Goal: Transaction & Acquisition: Purchase product/service

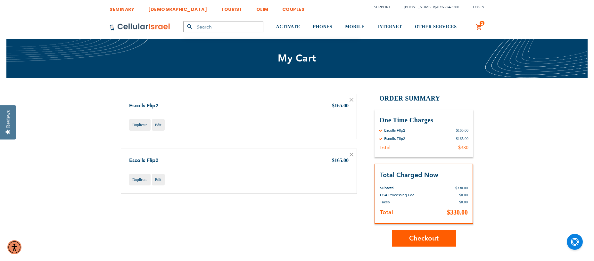
click at [356, 155] on div "Escolls Flip2 $165.00 Duplicate Edit" at bounding box center [239, 171] width 236 height 45
click at [351, 154] on icon at bounding box center [352, 155] width 4 height 4
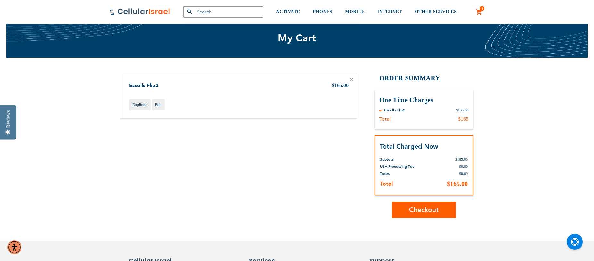
scroll to position [128, 0]
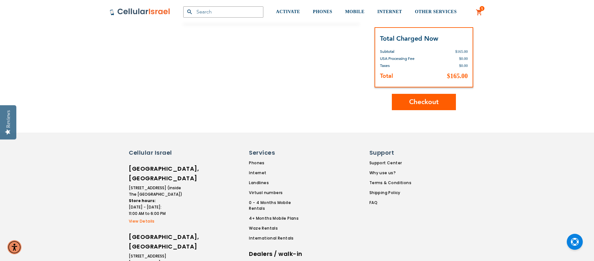
click at [429, 102] on span "Checkout" at bounding box center [423, 101] width 29 height 9
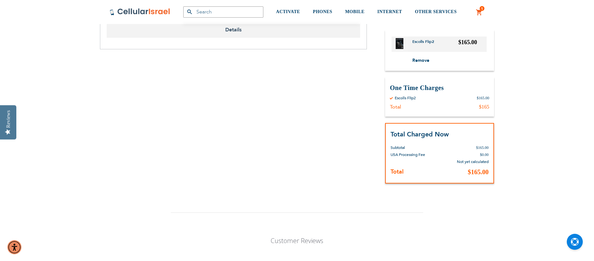
scroll to position [96, 0]
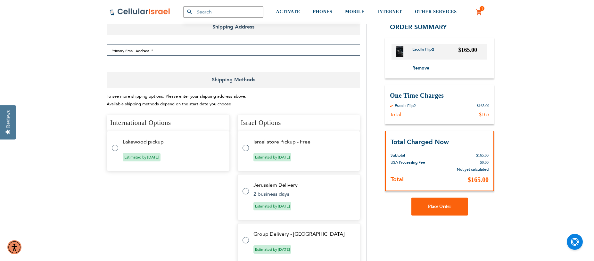
select select "US"
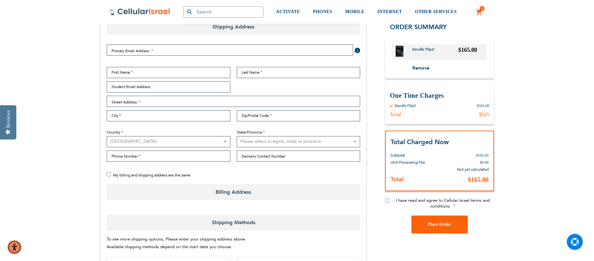
select select "US"
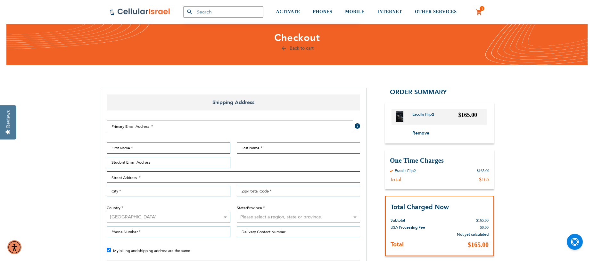
scroll to position [0, 0]
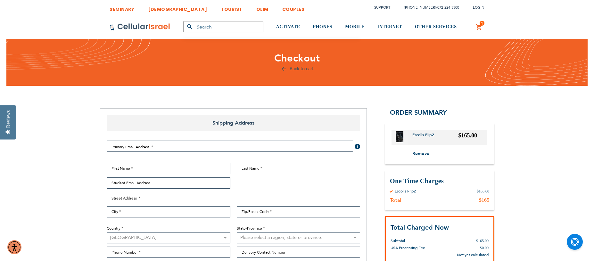
checkbox input "false"
